Goal: Transaction & Acquisition: Purchase product/service

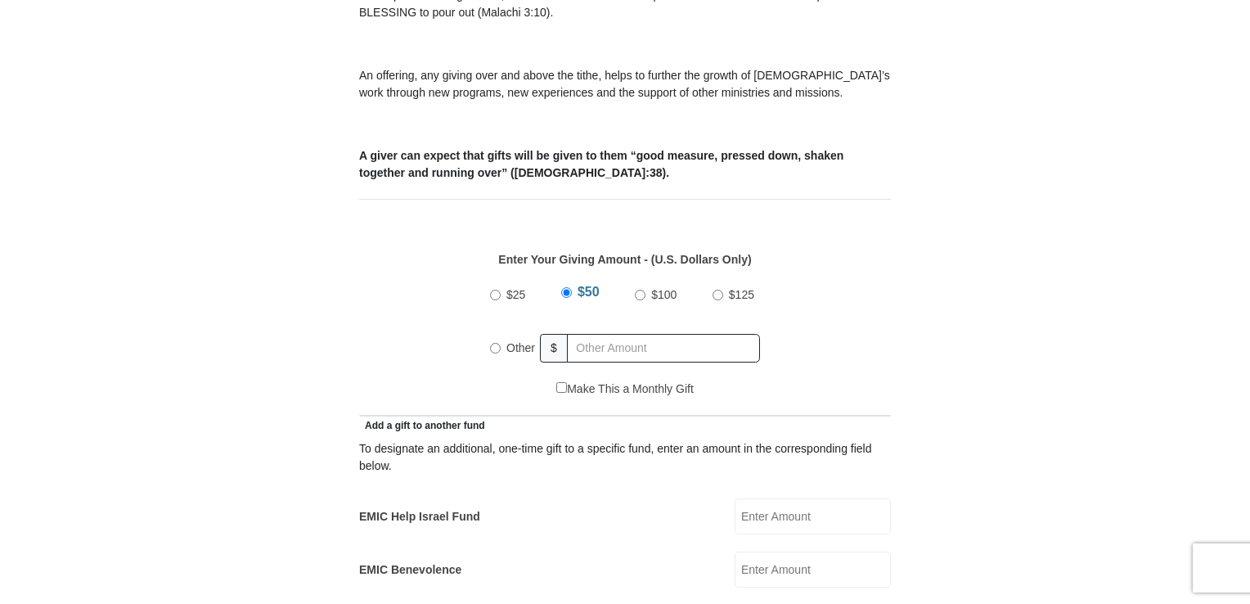
scroll to position [573, 0]
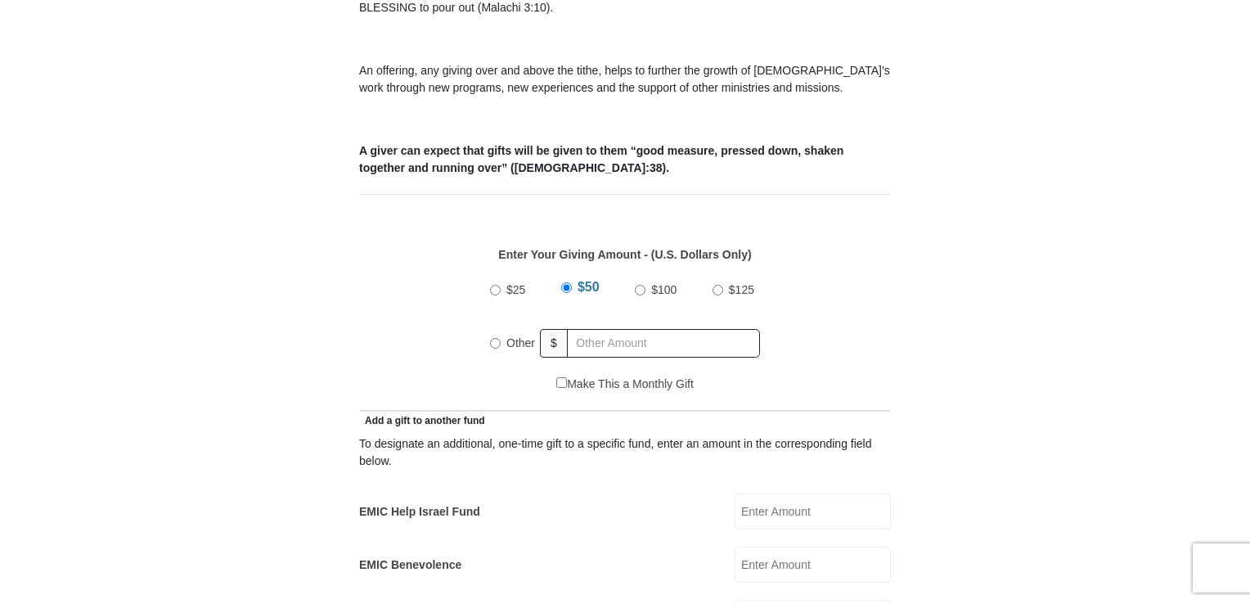
click at [496, 338] on input "Other" at bounding box center [495, 343] width 11 height 11
radio input "true"
click at [583, 329] on input "text" at bounding box center [666, 343] width 187 height 29
type input "28"
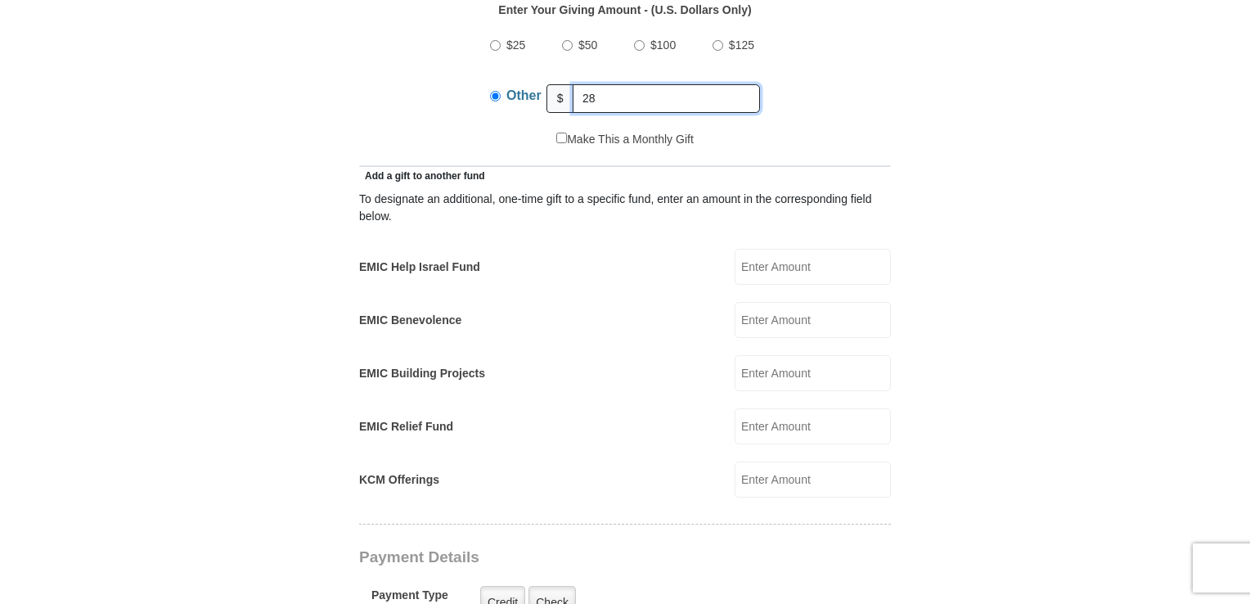
scroll to position [818, 0]
click at [766, 461] on input "KCM Offerings" at bounding box center [813, 479] width 156 height 36
type input "28"
click at [750, 461] on input "KCM Offerings" at bounding box center [813, 479] width 156 height 36
type input "28"
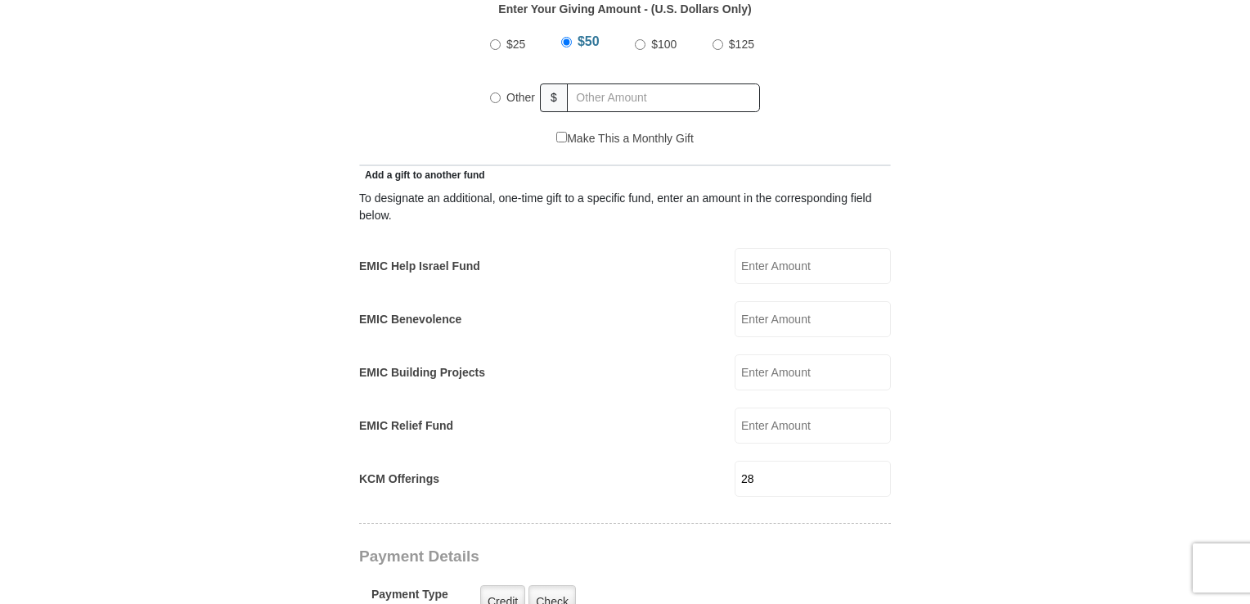
click at [495, 92] on input "Other" at bounding box center [495, 97] width 11 height 11
radio input "true"
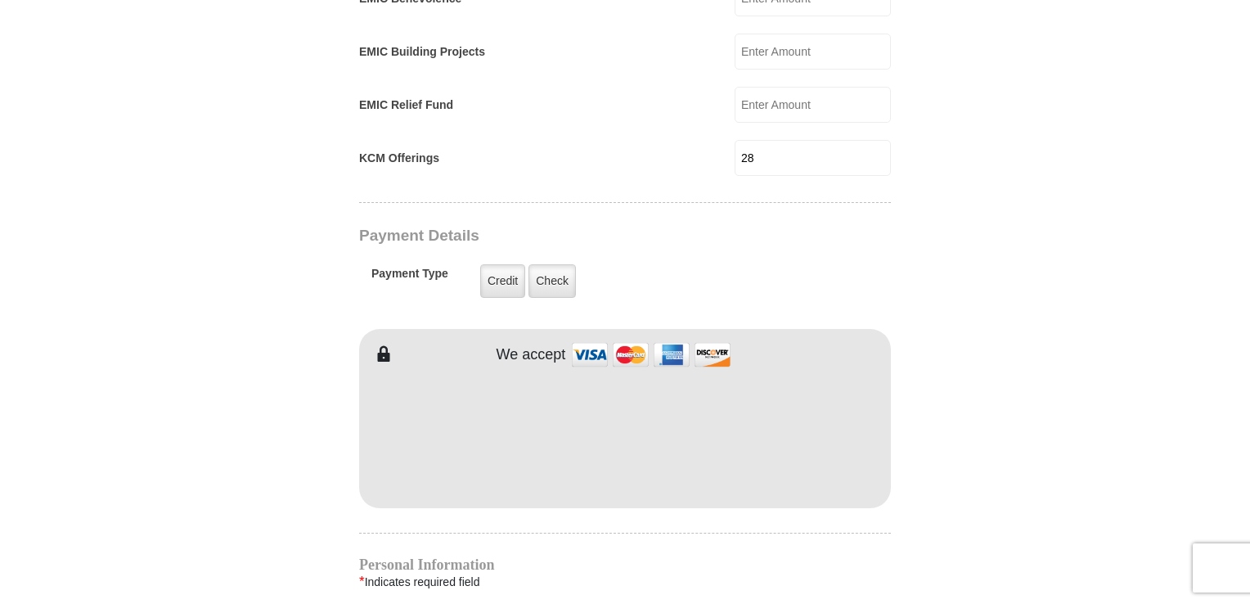
scroll to position [1146, 0]
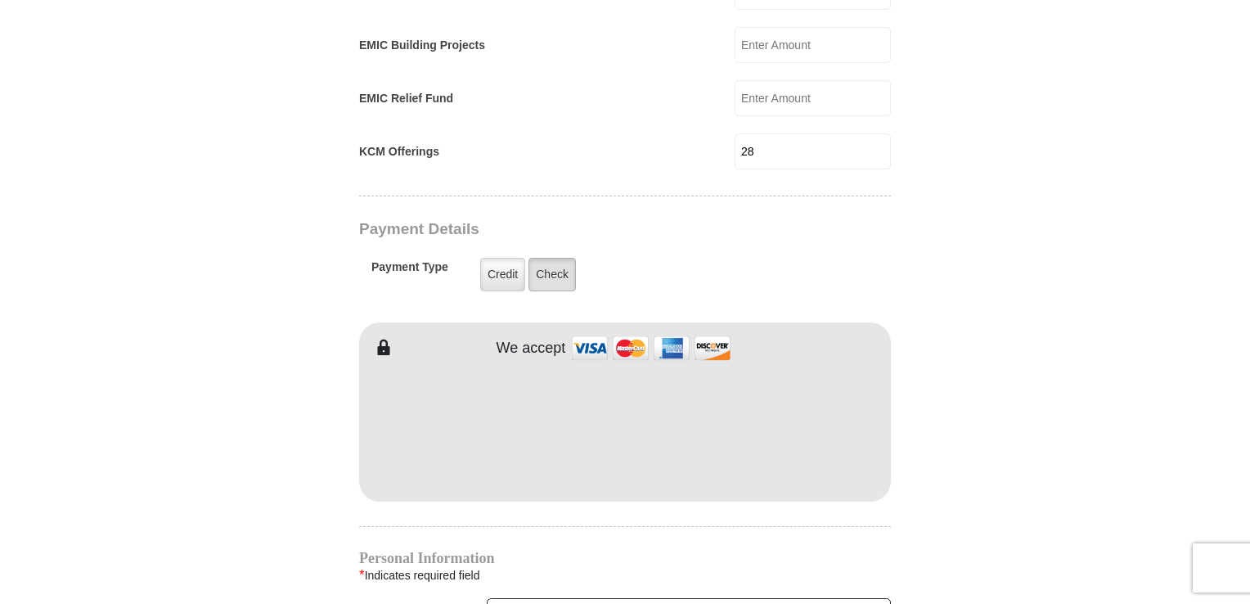
click at [547, 258] on label "Check" at bounding box center [552, 275] width 47 height 34
click at [0, 0] on input "Check" at bounding box center [0, 0] width 0 height 0
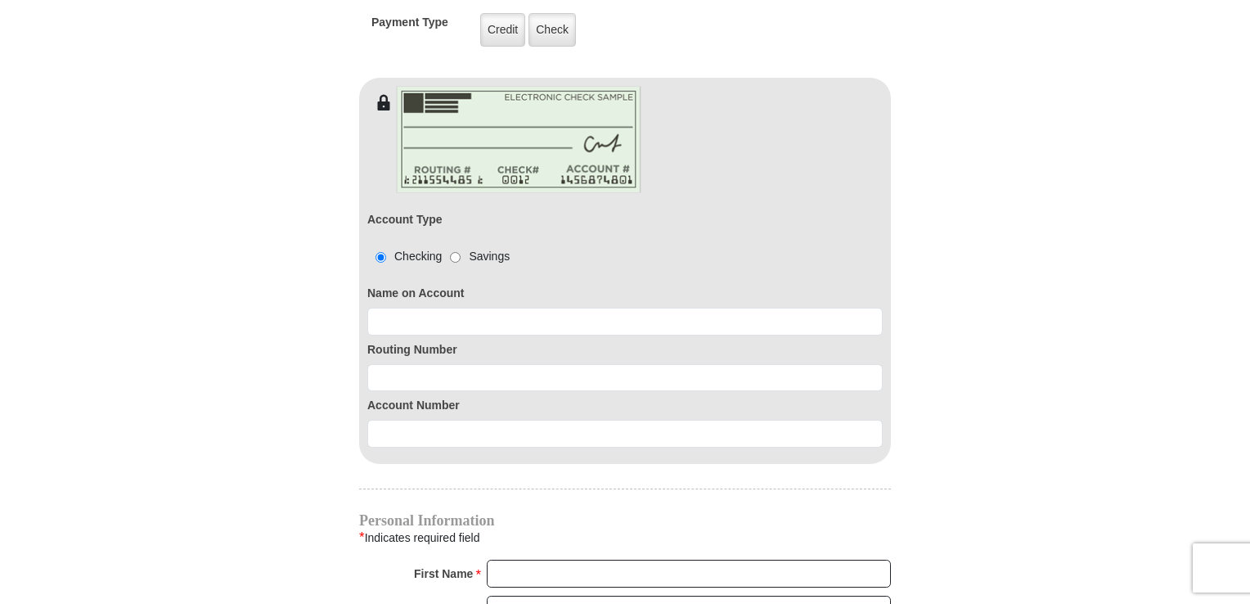
scroll to position [1391, 0]
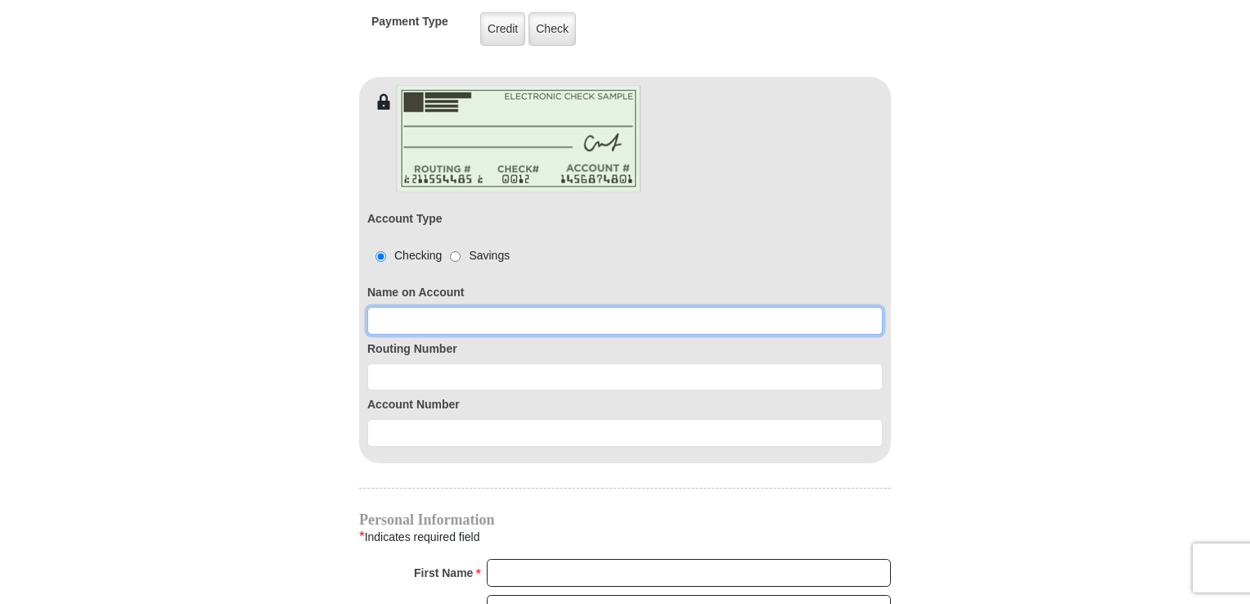
click at [389, 307] on input at bounding box center [625, 321] width 516 height 28
paste input "Mary A Smith"
type input "Mary A Smith"
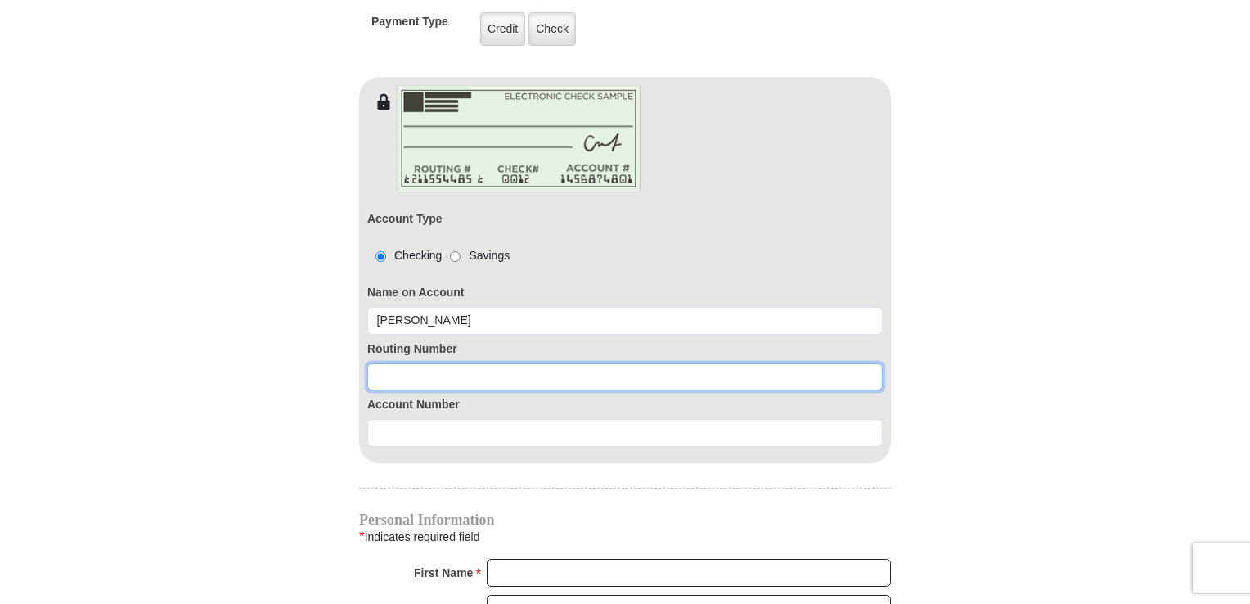
click at [398, 363] on input at bounding box center [625, 377] width 516 height 28
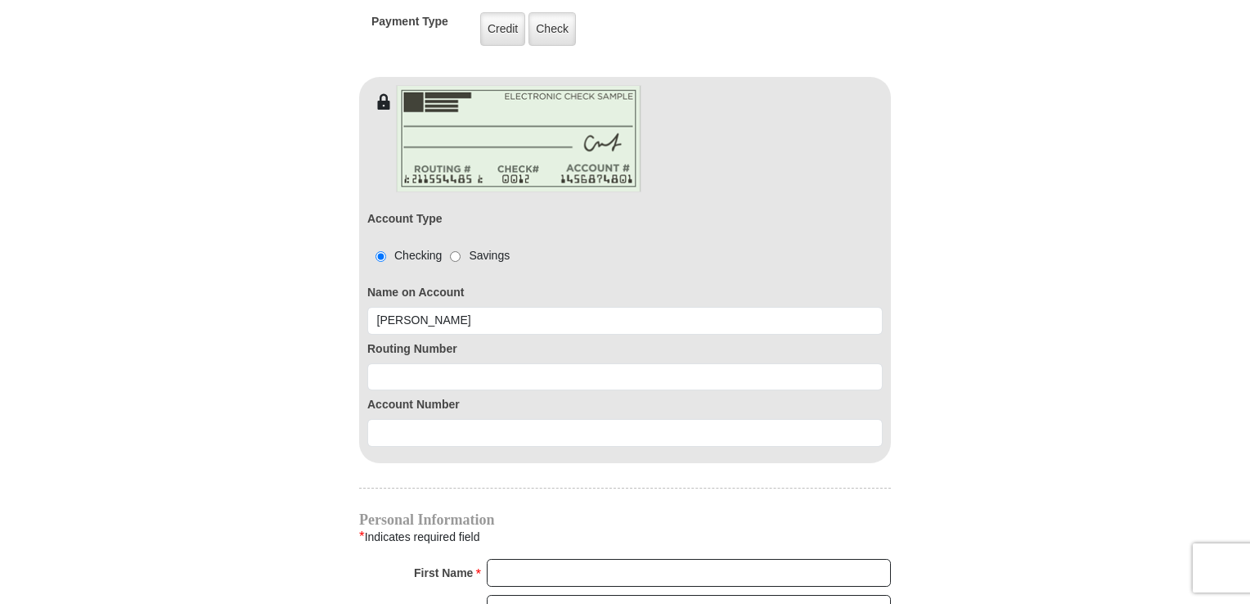
click at [106, 385] on body "Eagle Mountain International Church Online Giving Because of gifts like yours, …" at bounding box center [625, 211] width 1250 height 3204
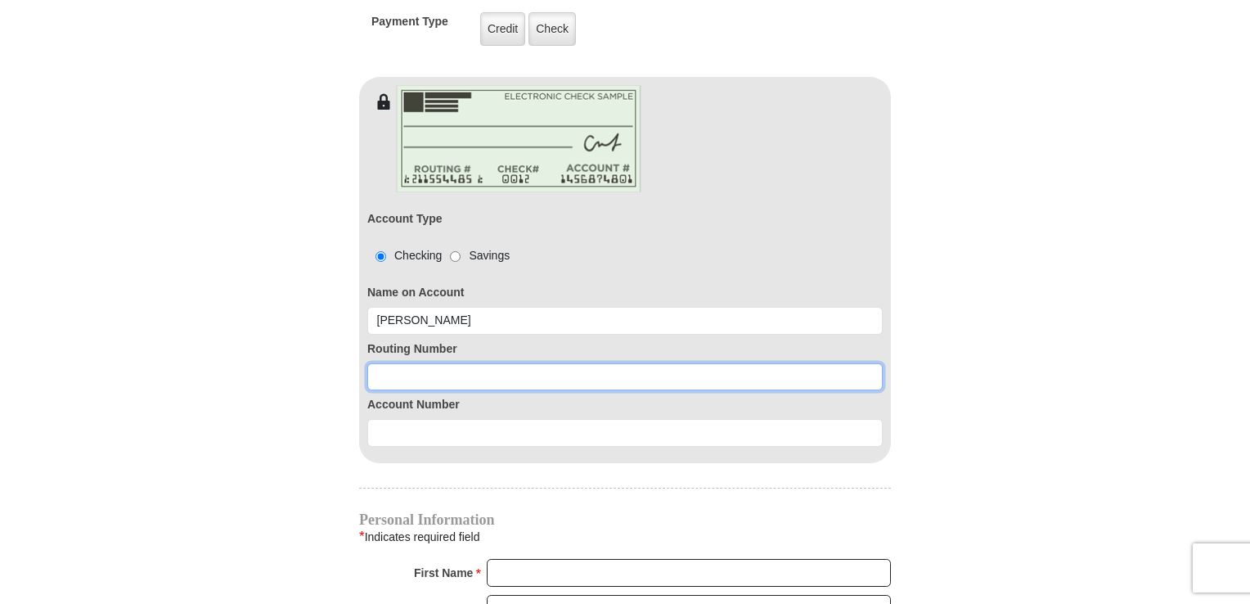
click at [383, 363] on input at bounding box center [625, 377] width 516 height 28
paste input "091914370"
type input "091914370"
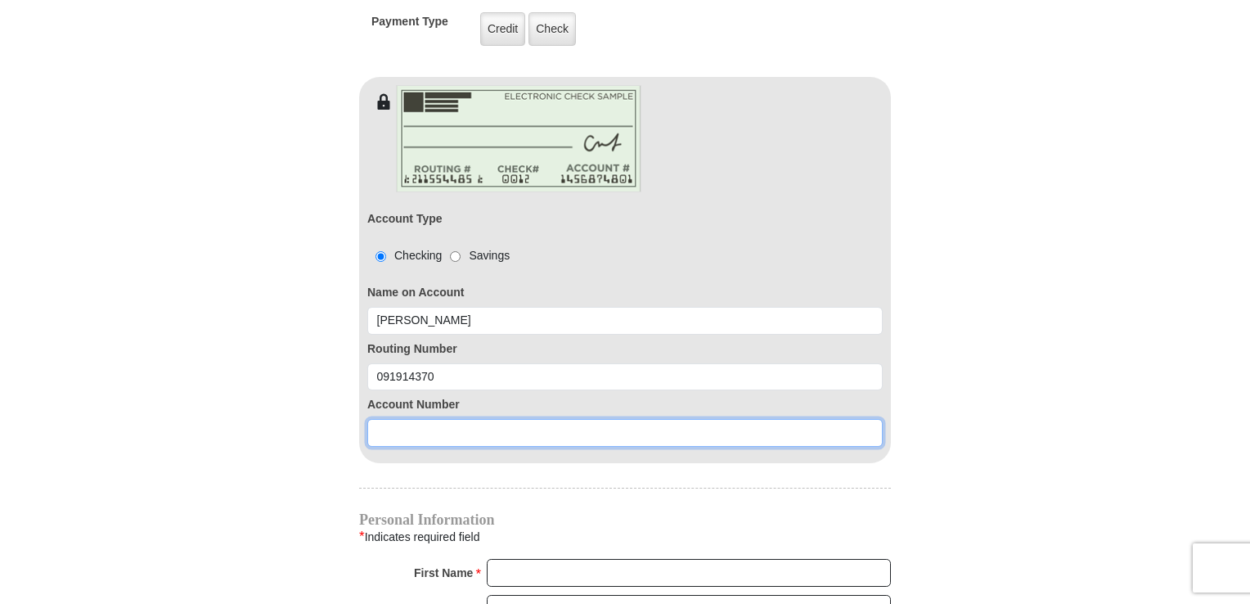
click at [401, 419] on input at bounding box center [625, 433] width 516 height 28
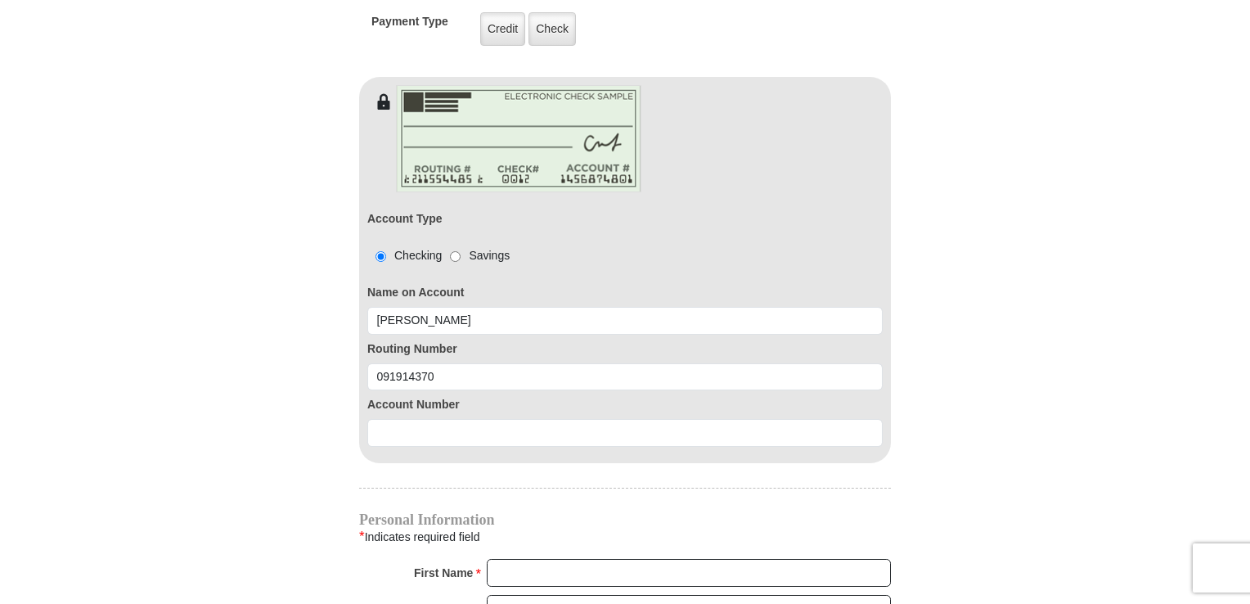
click at [56, 373] on body "Eagle Mountain International Church Online Giving Because of gifts like yours, …" at bounding box center [625, 211] width 1250 height 3204
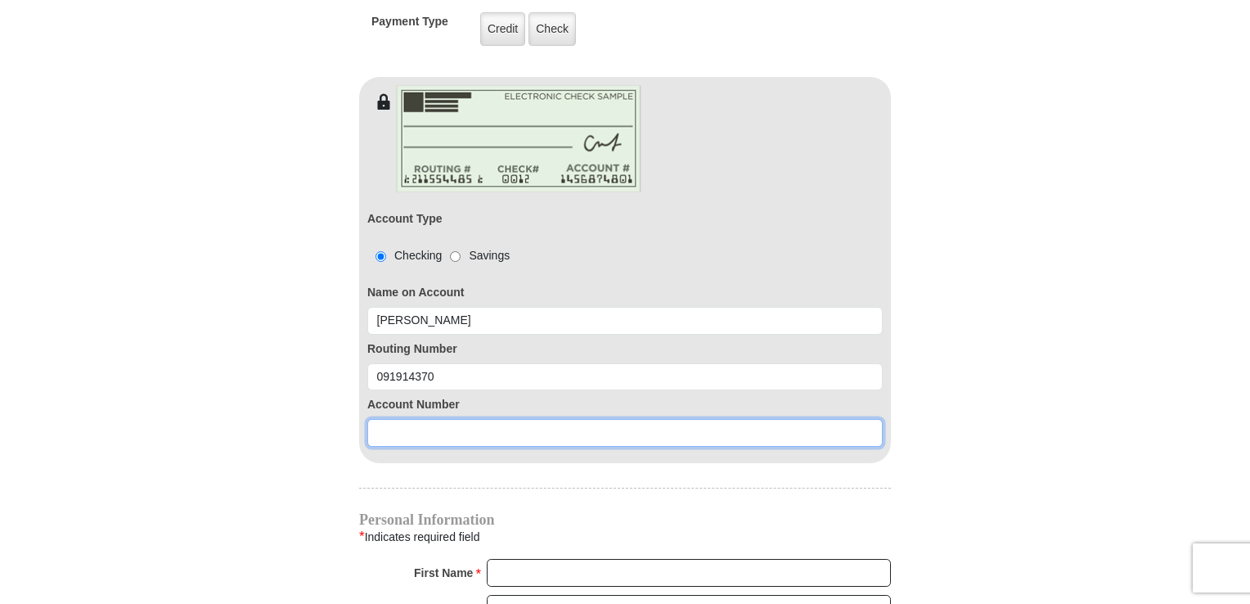
click at [394, 419] on input at bounding box center [625, 433] width 516 height 28
paste input "339784"
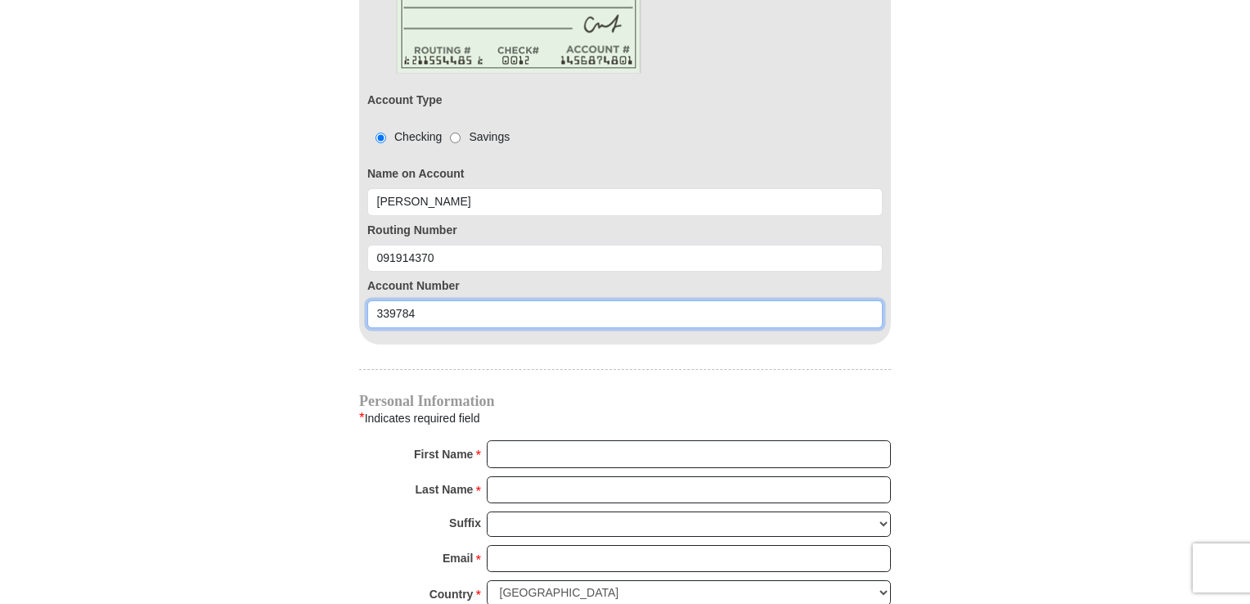
scroll to position [1555, 0]
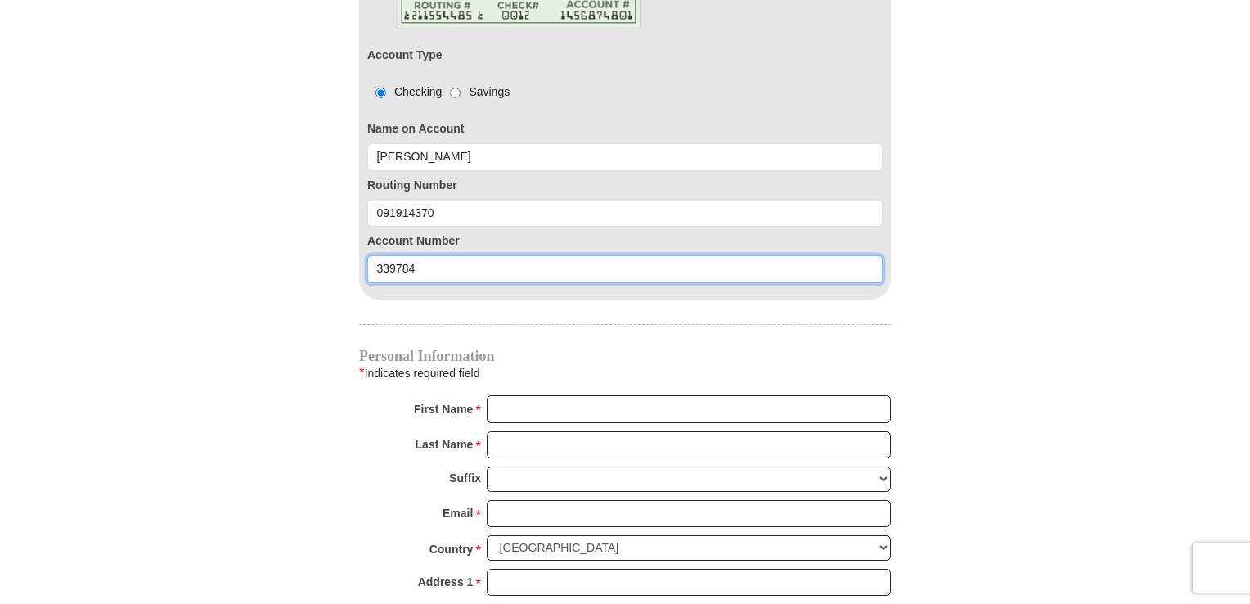
type input "339784"
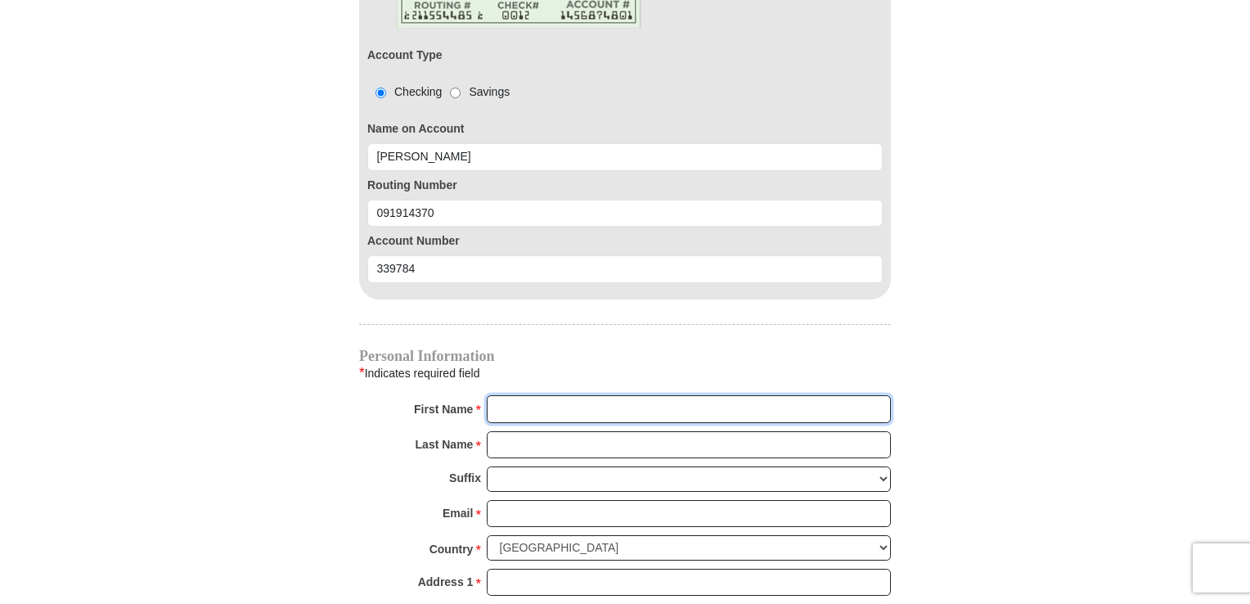
click at [517, 395] on input "First Name *" at bounding box center [689, 409] width 404 height 28
type input "Mary Agnes"
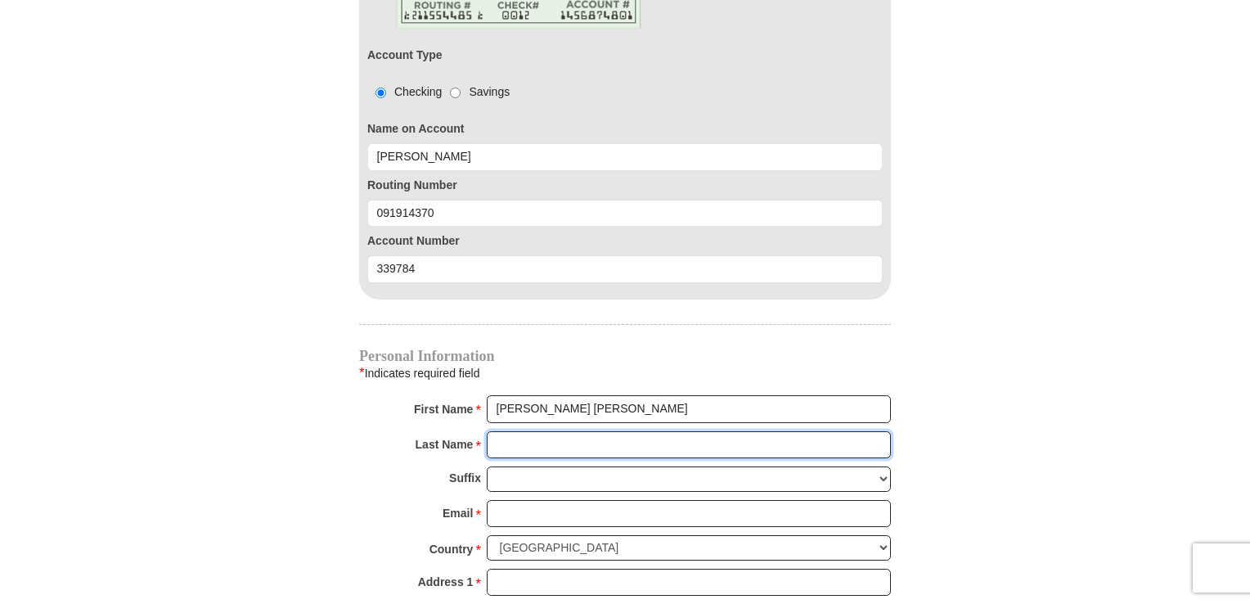
type input "Smith"
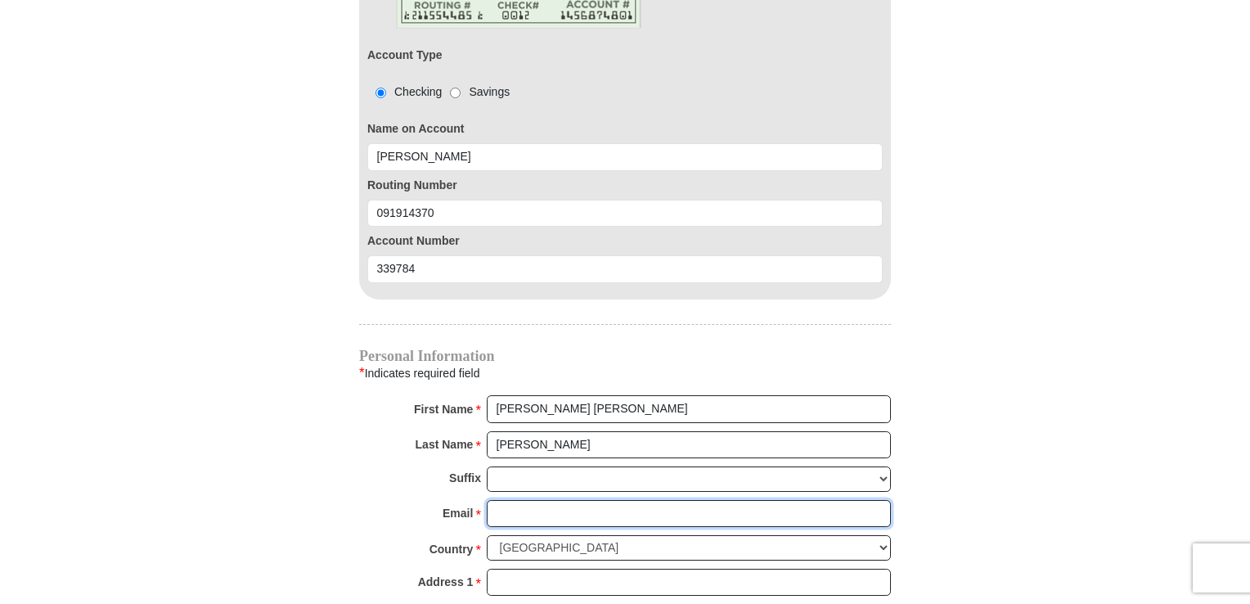
type input "donmarysmith@juno.com"
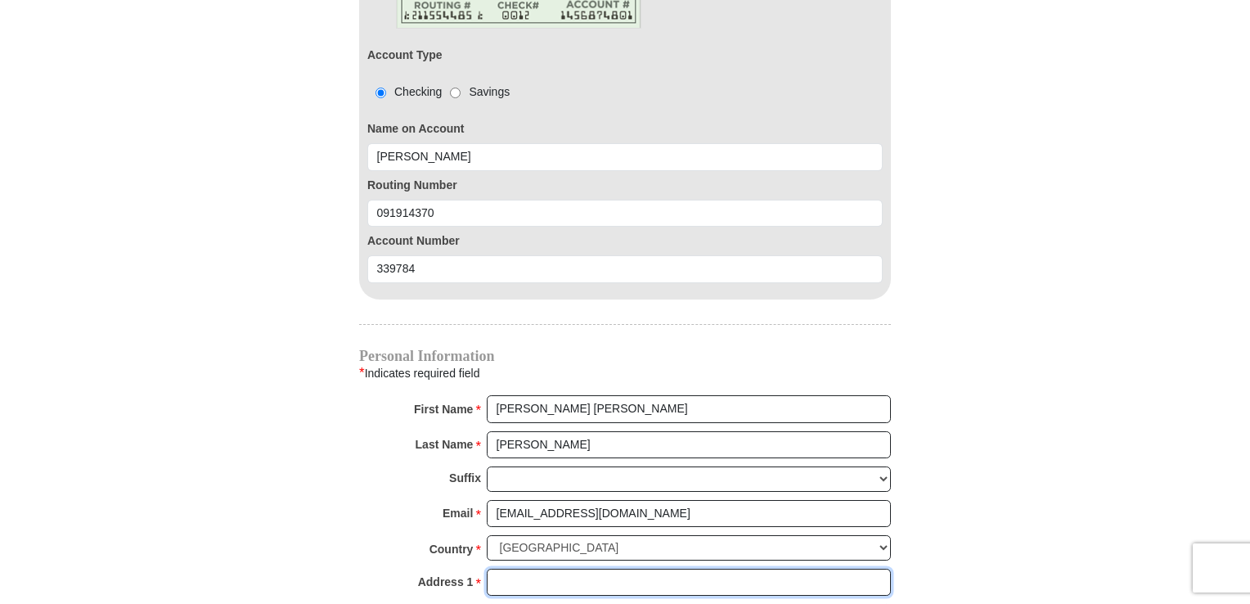
type input "1199 Bahls Drive"
type input "Apt 308"
type input "Hastings"
select select "MN"
type input "55033"
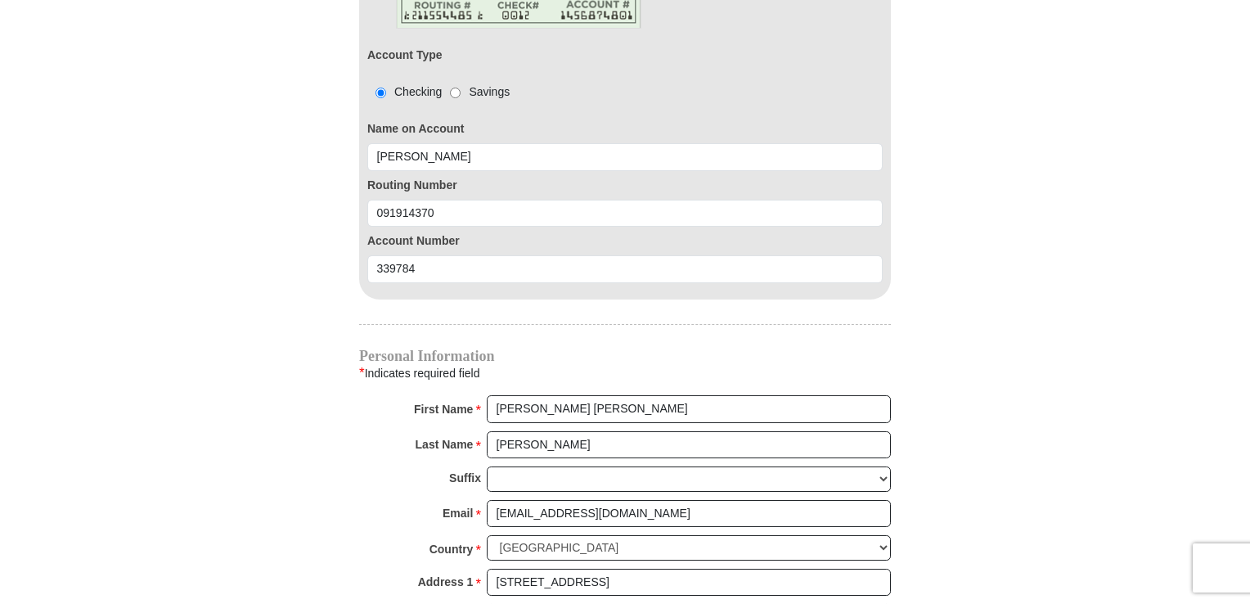
type input "6128452478"
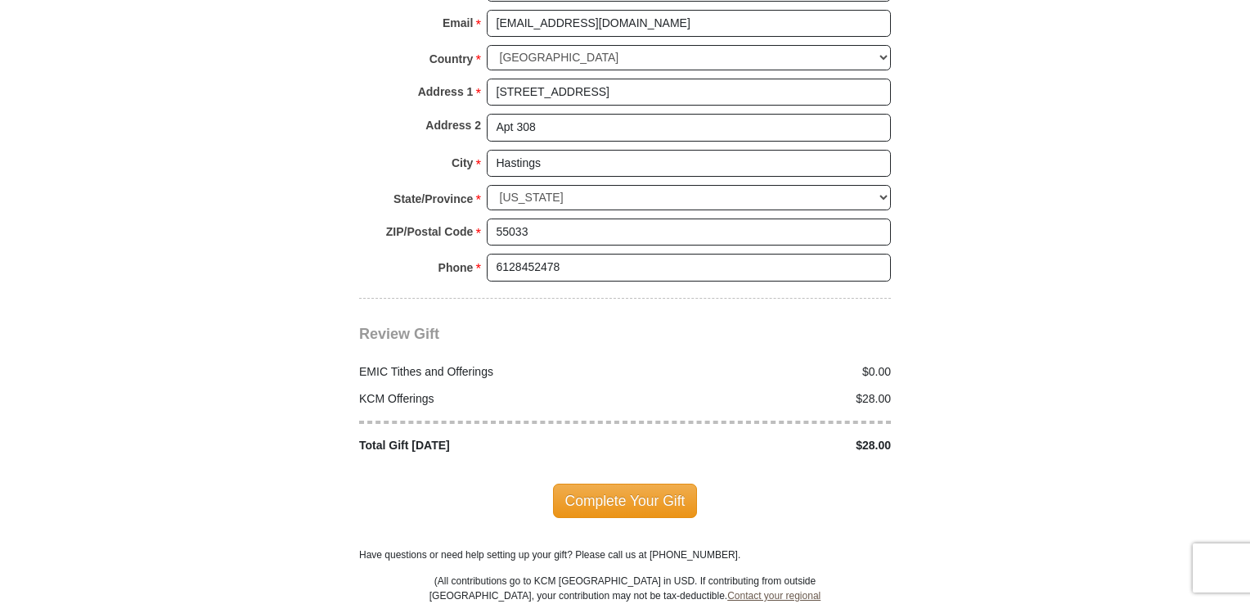
scroll to position [2046, 0]
click at [615, 483] on span "Complete Your Gift" at bounding box center [625, 500] width 145 height 34
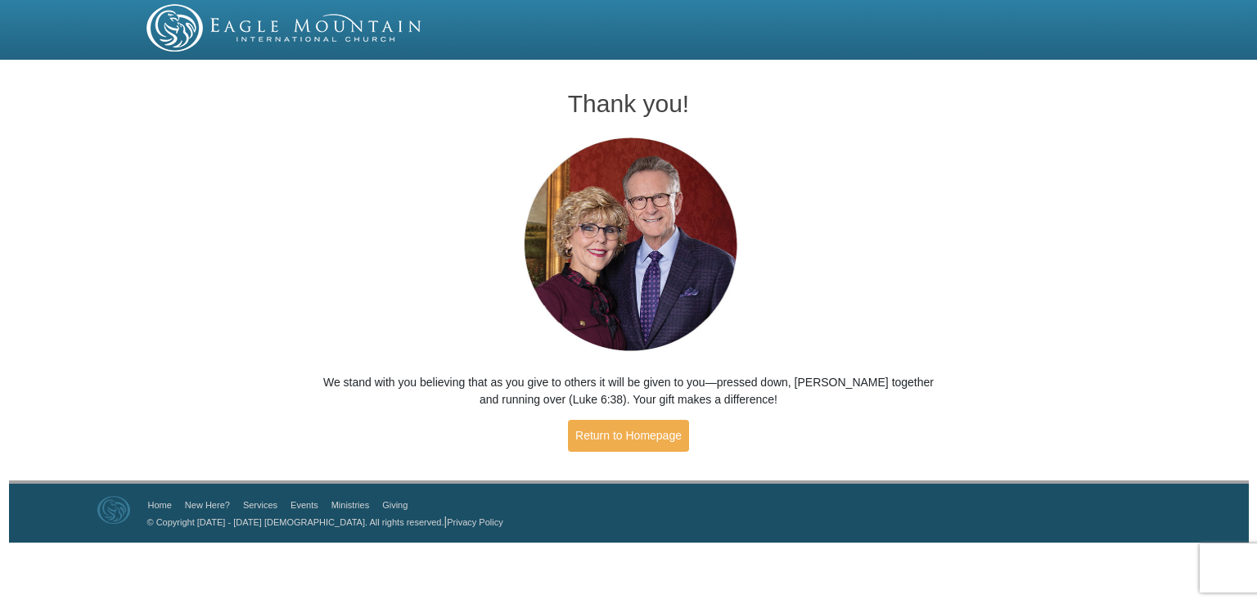
click at [303, 135] on div "Thank you! We stand with you believing that as you give to others it will be gi…" at bounding box center [628, 272] width 1257 height 415
click at [177, 27] on img at bounding box center [284, 27] width 277 height 47
